Goal: Communication & Community: Answer question/provide support

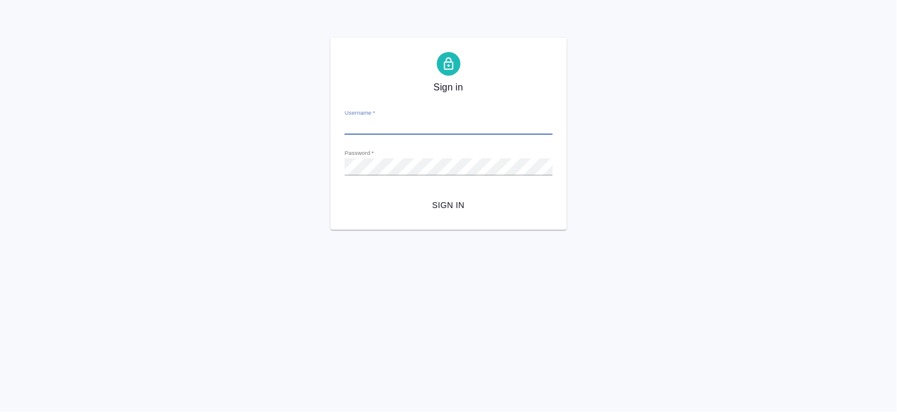
type input "a.bogomolova@awatera.com"
click at [223, 126] on div "Sign in Username   * a.bogomolova@awatera.com Password   * urlPath   * /deliver…" at bounding box center [448, 134] width 897 height 192
click at [345, 195] on button "Sign in" at bounding box center [449, 206] width 208 height 22
click at [247, 178] on div "Sign in Username   * a.bogomolova@awatera.com Password   * urlPath   * /deliver…" at bounding box center [448, 134] width 897 height 192
click at [345, 195] on button "Sign in" at bounding box center [449, 206] width 208 height 22
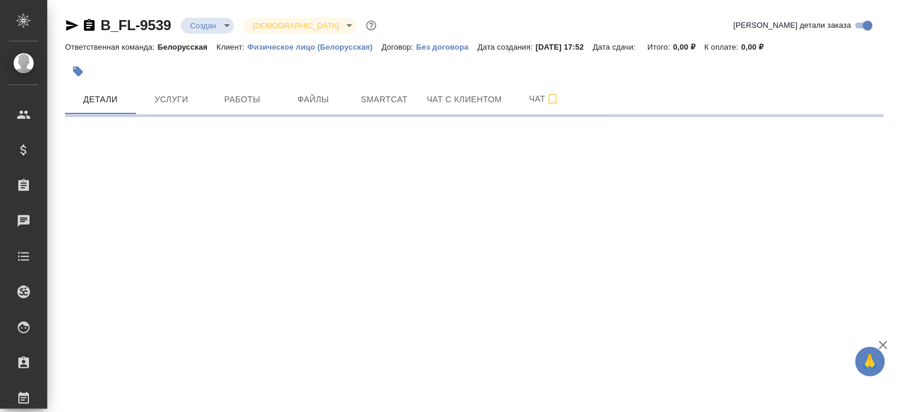
select select "RU"
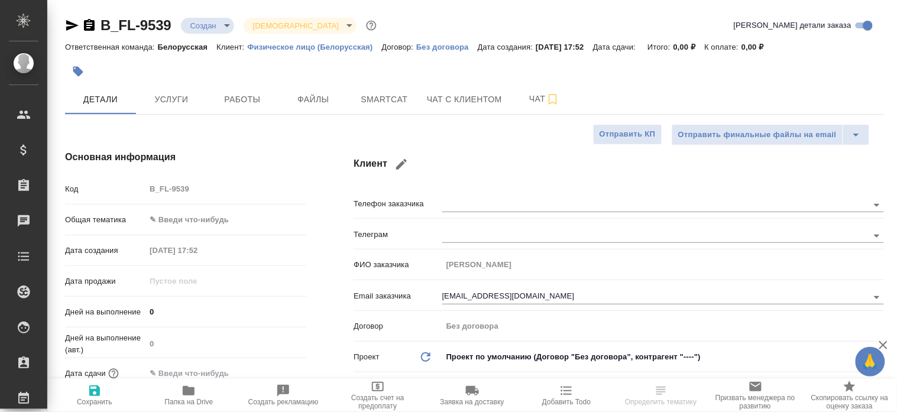
type textarea "x"
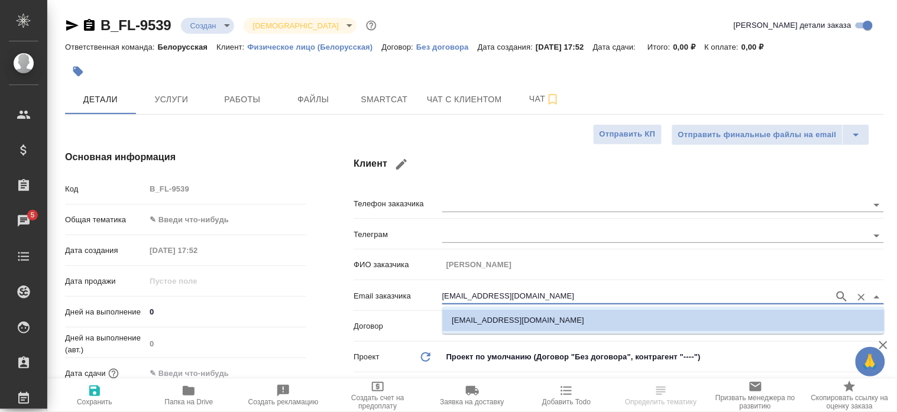
drag, startPoint x: 559, startPoint y: 296, endPoint x: 391, endPoint y: 293, distance: 167.9
click at [391, 293] on div "Email заказчика [EMAIL_ADDRESS][DOMAIN_NAME]" at bounding box center [619, 295] width 530 height 21
click at [219, 22] on body "🙏 .cls-1 fill:#fff; AWATERA [PERSON_NAME] Спецификации Заказы 5 Чаты Todo Проек…" at bounding box center [448, 206] width 897 height 412
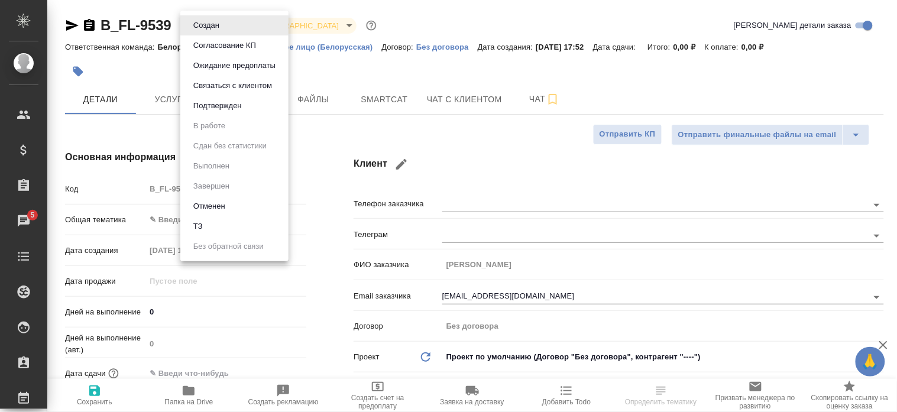
click at [223, 32] on button "Связаться с клиентом" at bounding box center [206, 25] width 33 height 13
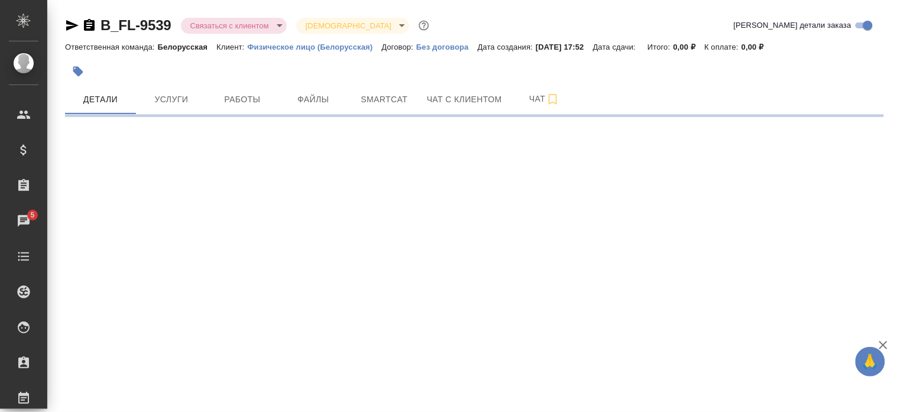
select select "RU"
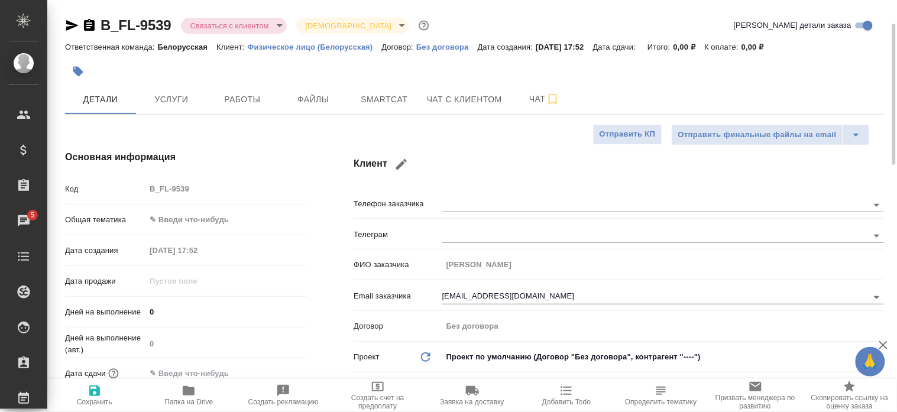
click at [568, 85] on button "Чат" at bounding box center [544, 100] width 71 height 30
type textarea "x"
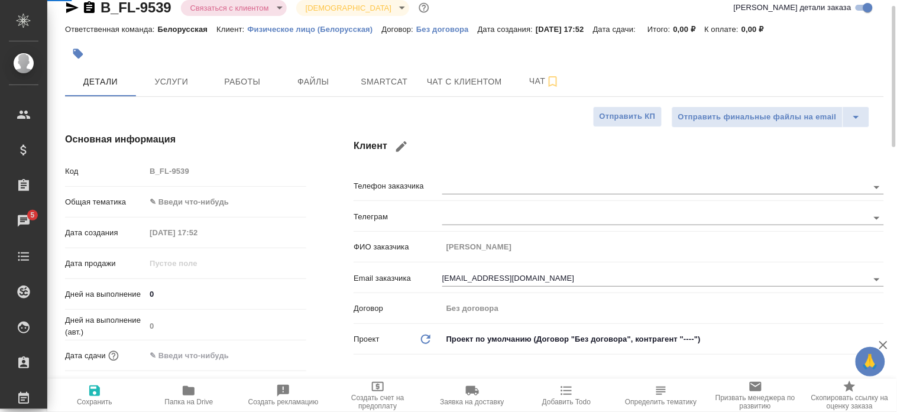
type textarea "x"
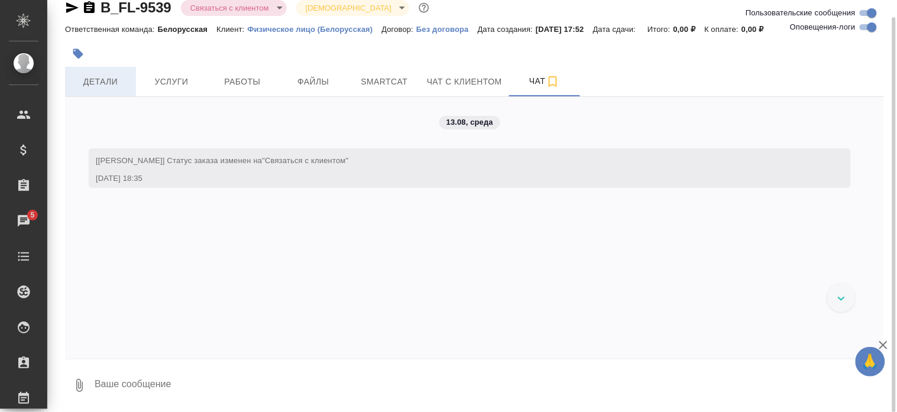
click at [101, 74] on span "Детали" at bounding box center [100, 81] width 57 height 15
click at [641, 70] on div "Детали Услуги Работы Файлы Smartcat Чат с клиентом Чат" at bounding box center [474, 82] width 819 height 30
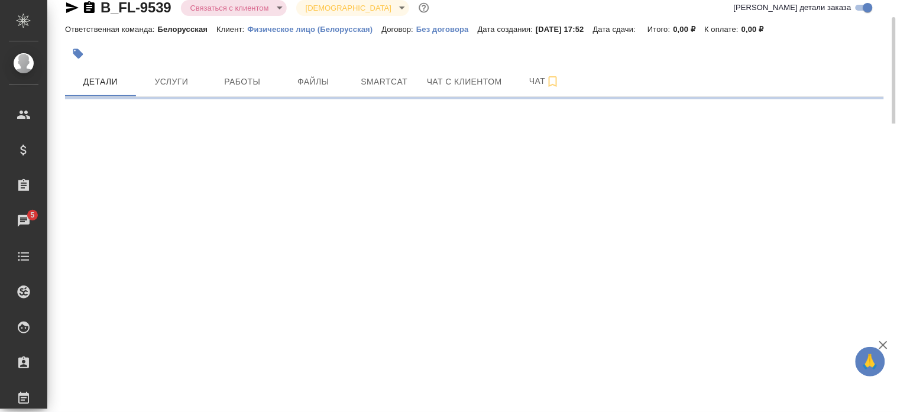
scroll to position [35, 0]
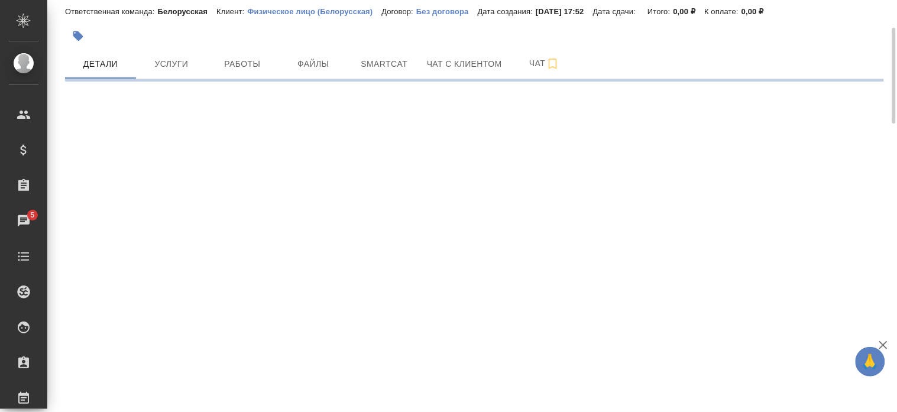
select select "RU"
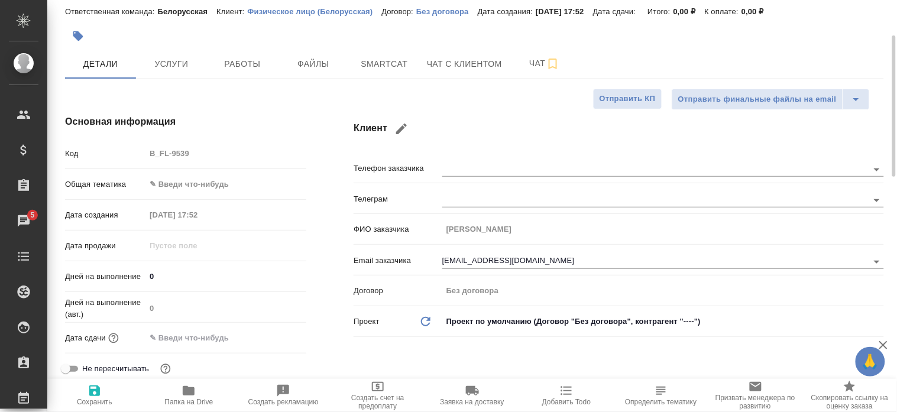
type textarea "x"
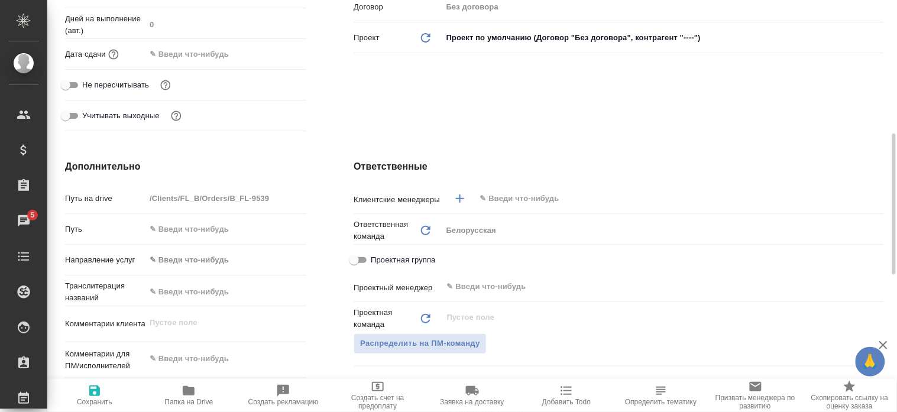
scroll to position [337, 0]
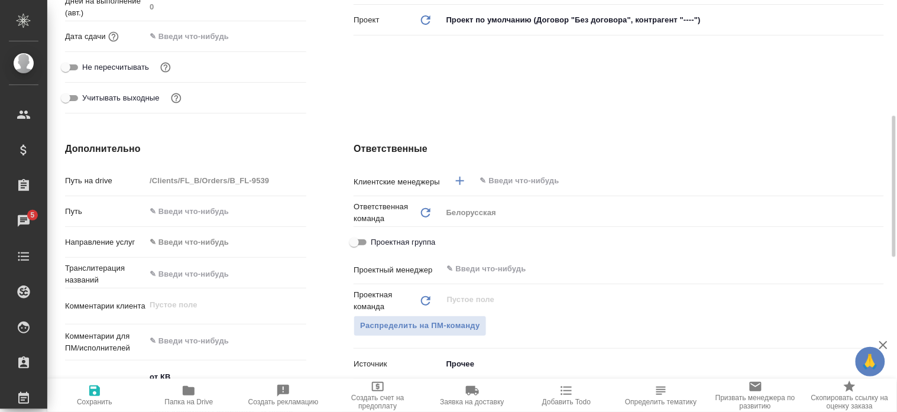
click at [542, 174] on input "text" at bounding box center [660, 181] width 362 height 14
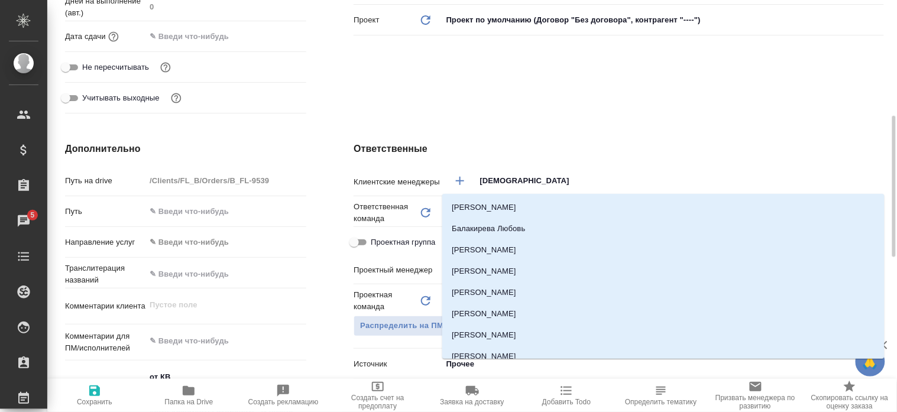
type input "бого"
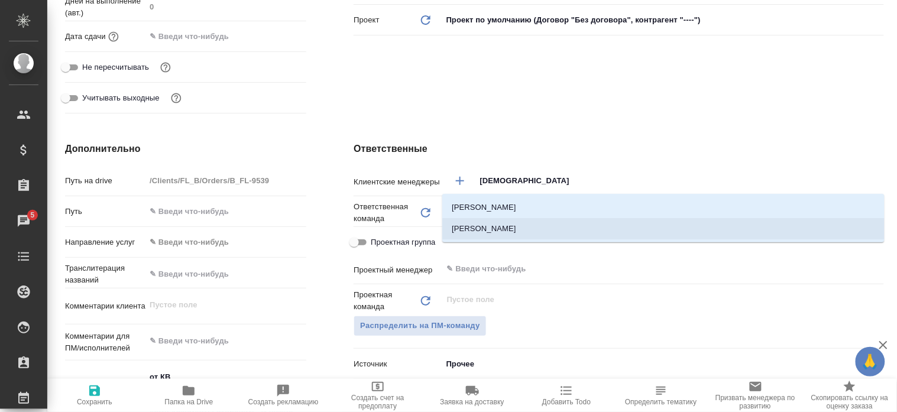
click at [529, 225] on li "[PERSON_NAME]" at bounding box center [663, 228] width 442 height 21
type textarea "x"
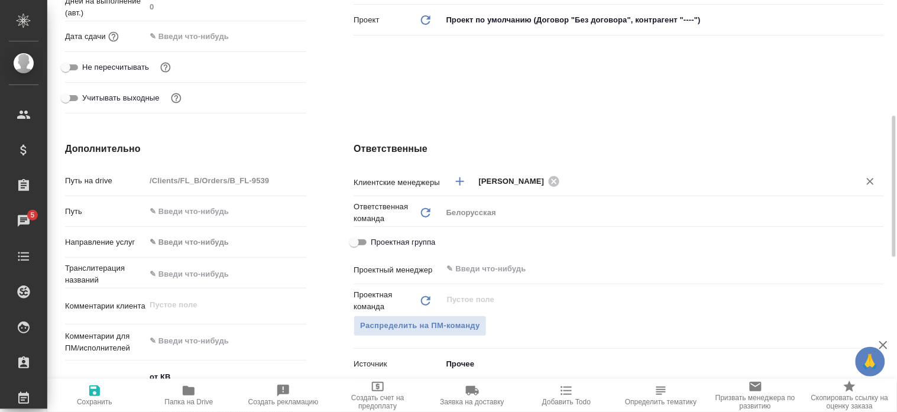
click at [92, 393] on icon "button" at bounding box center [94, 390] width 11 height 11
type textarea "x"
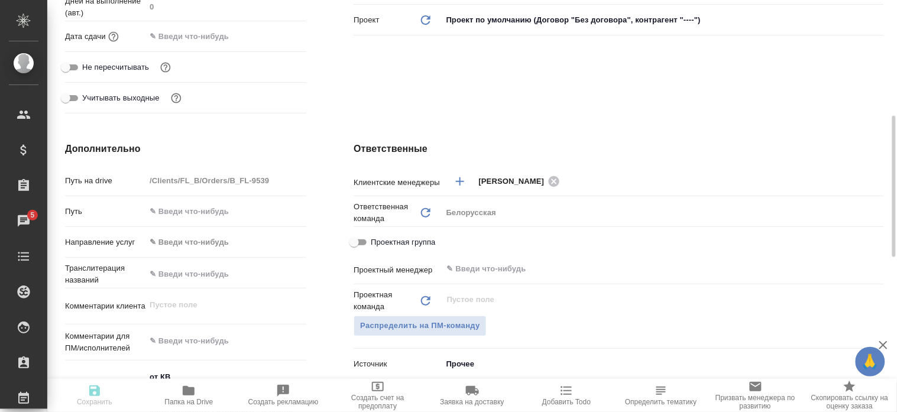
type textarea "x"
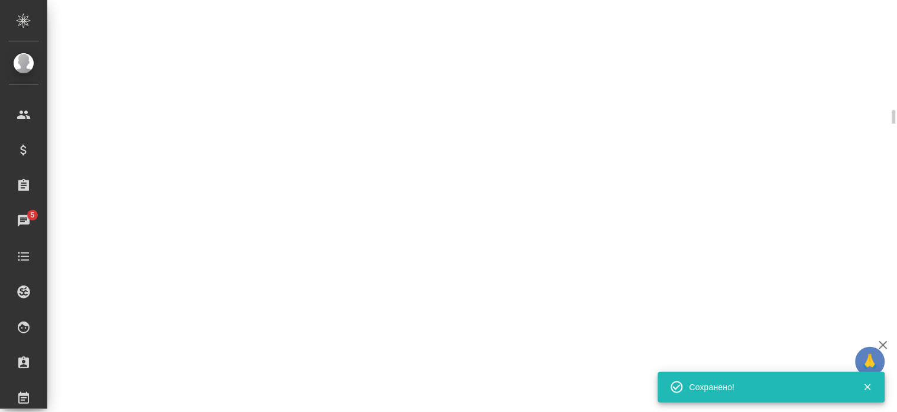
scroll to position [355, 0]
select select "RU"
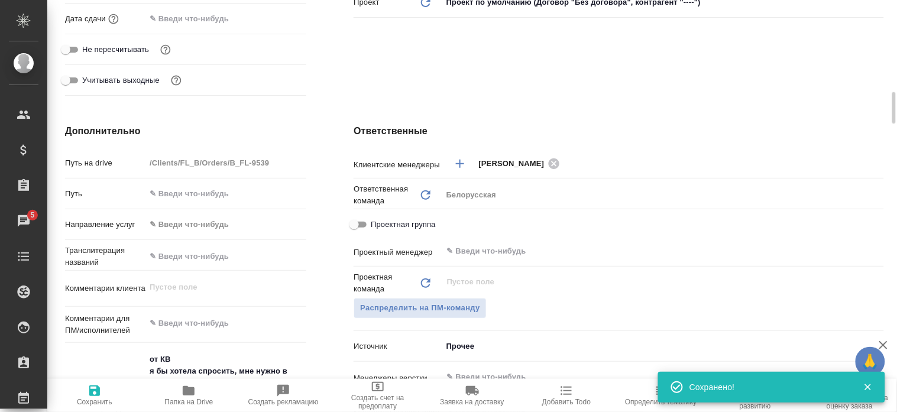
type textarea "x"
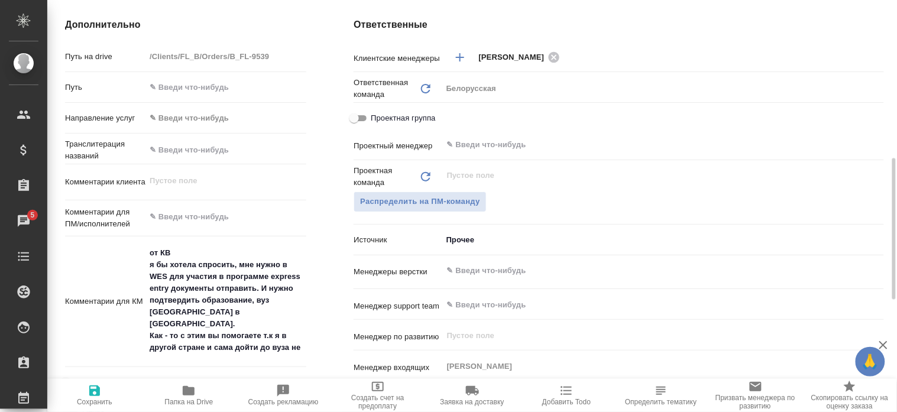
scroll to position [479, 0]
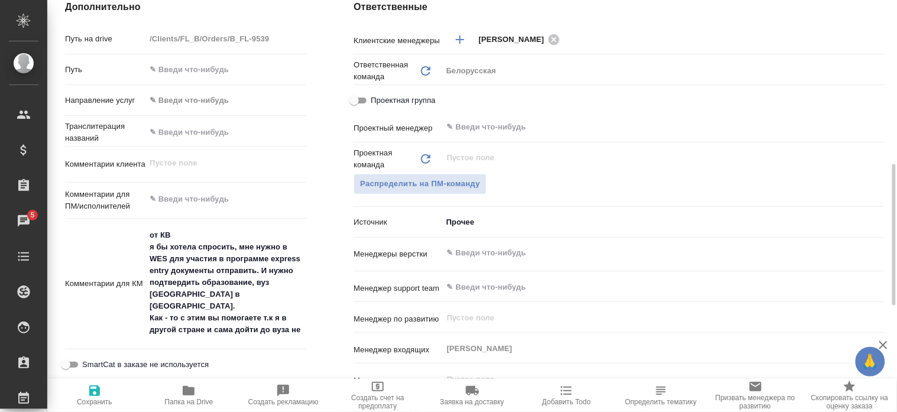
type textarea "x"
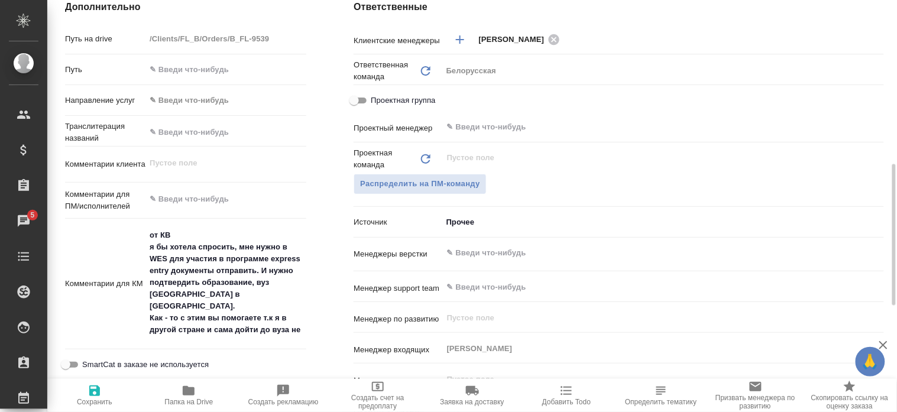
type textarea "x"
click at [322, 52] on div "Дополнительно Путь на drive /Clients/FL_B/Orders/B_FL-9539 Путь Направление усл…" at bounding box center [185, 223] width 289 height 494
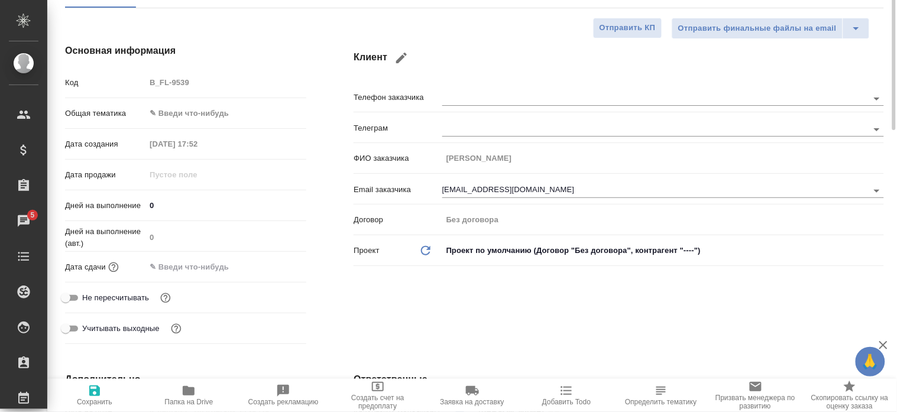
scroll to position [0, 0]
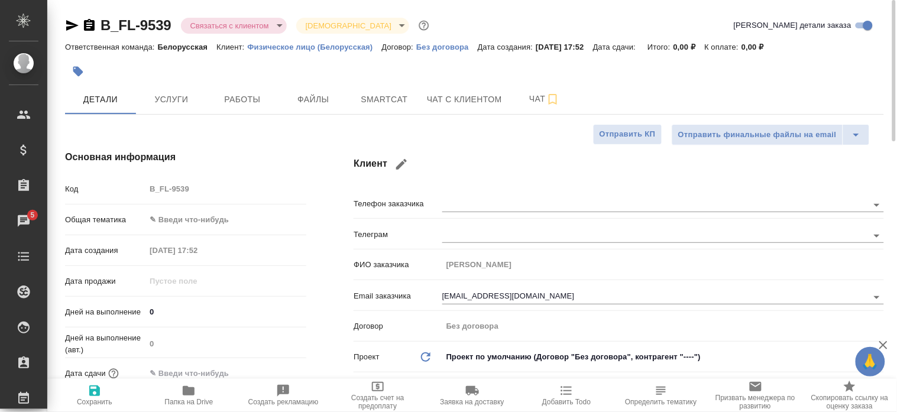
click at [80, 21] on div at bounding box center [80, 25] width 31 height 14
click at [80, 27] on div at bounding box center [80, 25] width 31 height 14
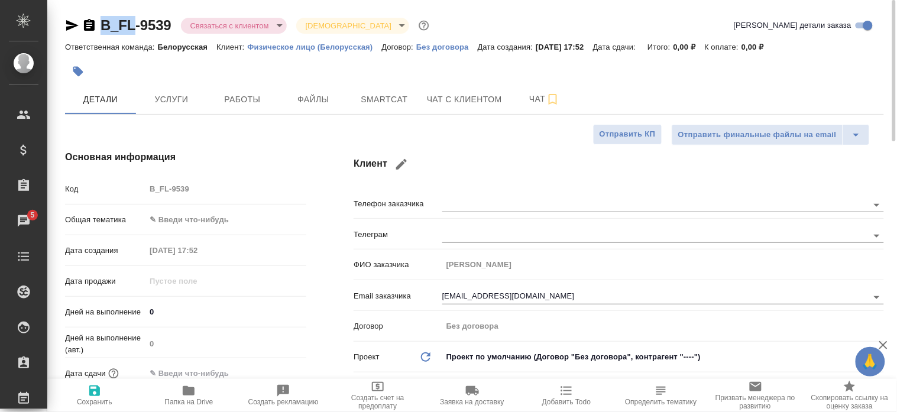
click at [80, 27] on div at bounding box center [80, 25] width 31 height 14
click at [84, 26] on icon "button" at bounding box center [89, 25] width 11 height 12
copy link "B_FL-9539"
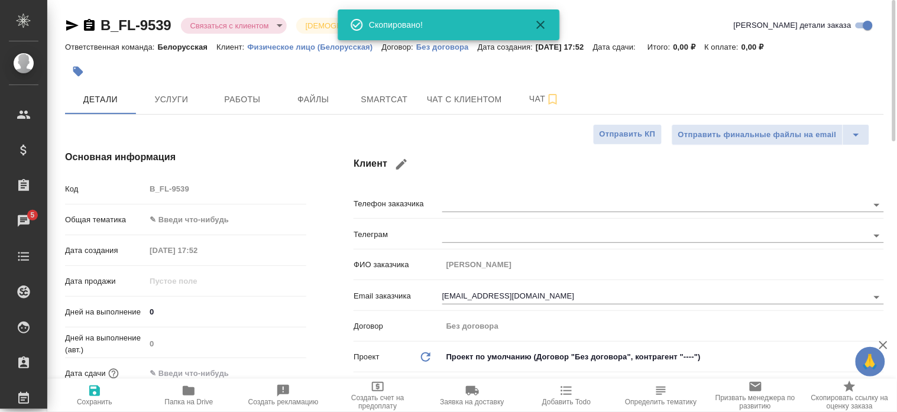
type textarea "x"
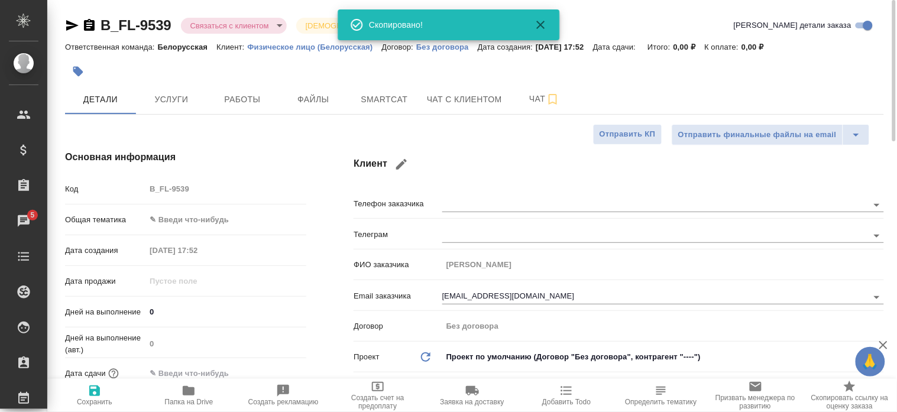
type textarea "x"
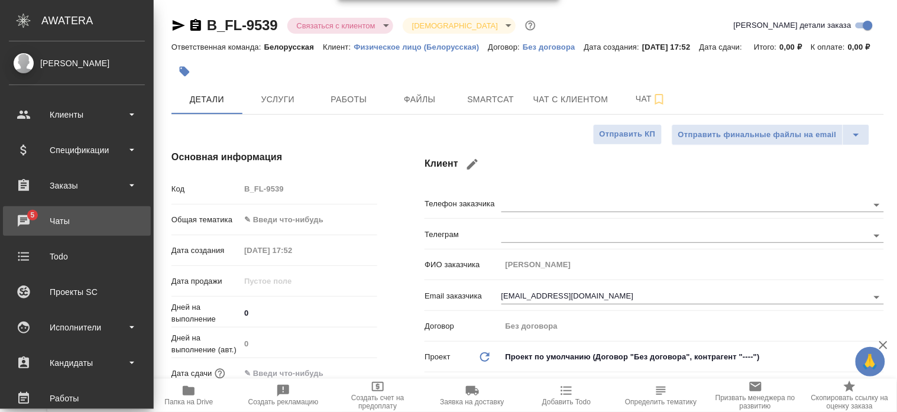
click at [21, 216] on div "Чаты" at bounding box center [77, 221] width 136 height 18
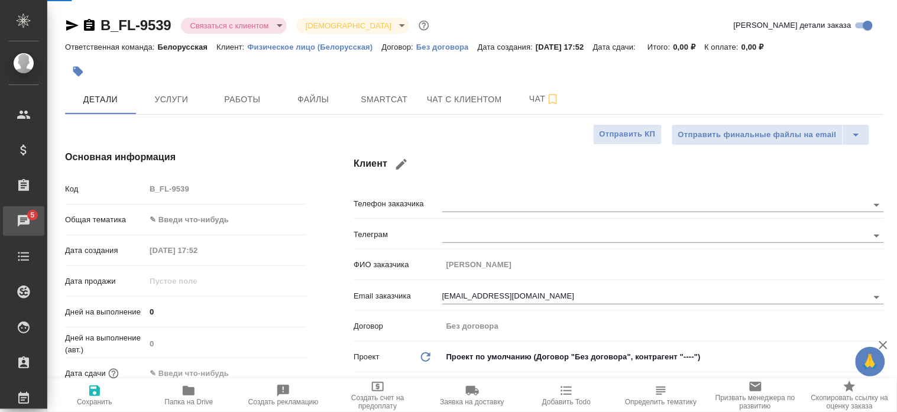
type textarea "x"
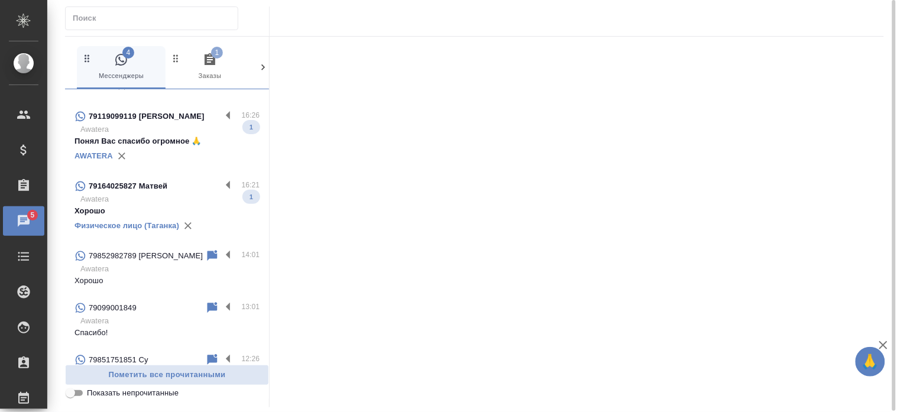
scroll to position [267, 0]
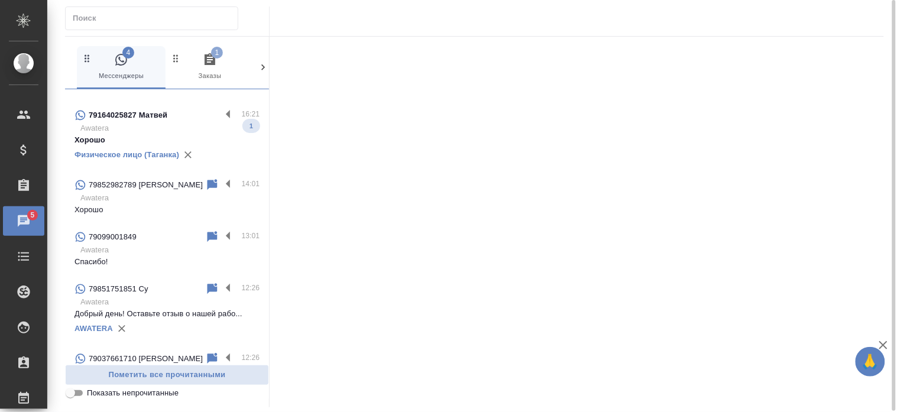
click at [144, 216] on p "Хорошо" at bounding box center [166, 210] width 185 height 12
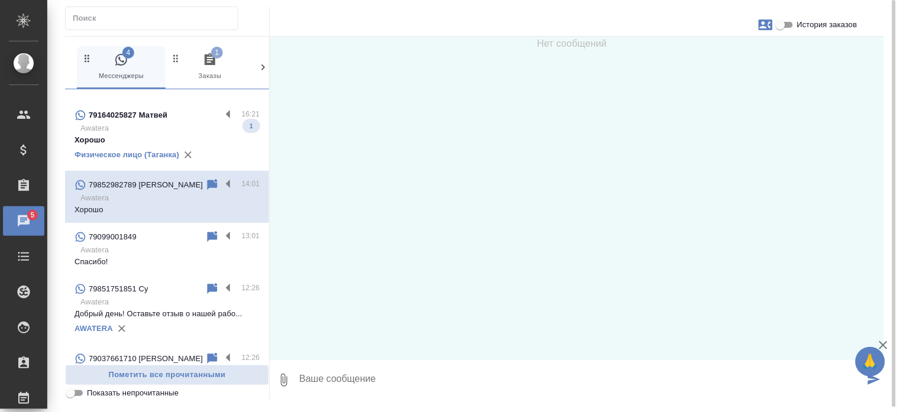
click at [157, 121] on p "79164025827 Матвей" at bounding box center [128, 115] width 79 height 12
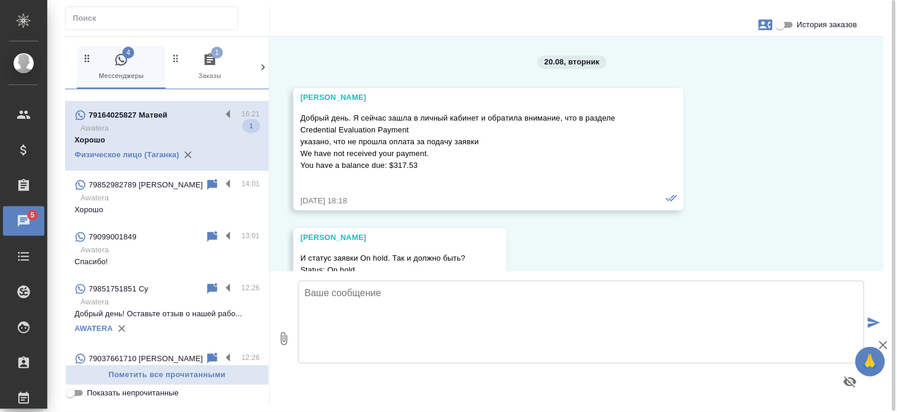
click at [157, 121] on p "79164025827 Матвей" at bounding box center [128, 115] width 79 height 12
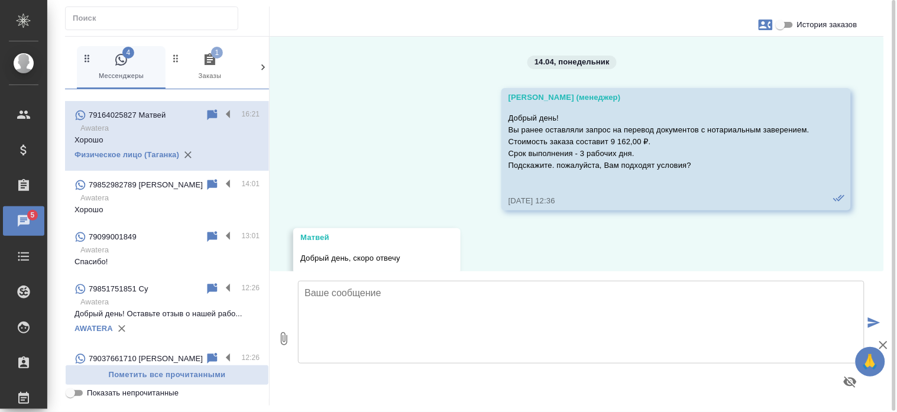
scroll to position [18849, 0]
